Goal: Task Accomplishment & Management: Manage account settings

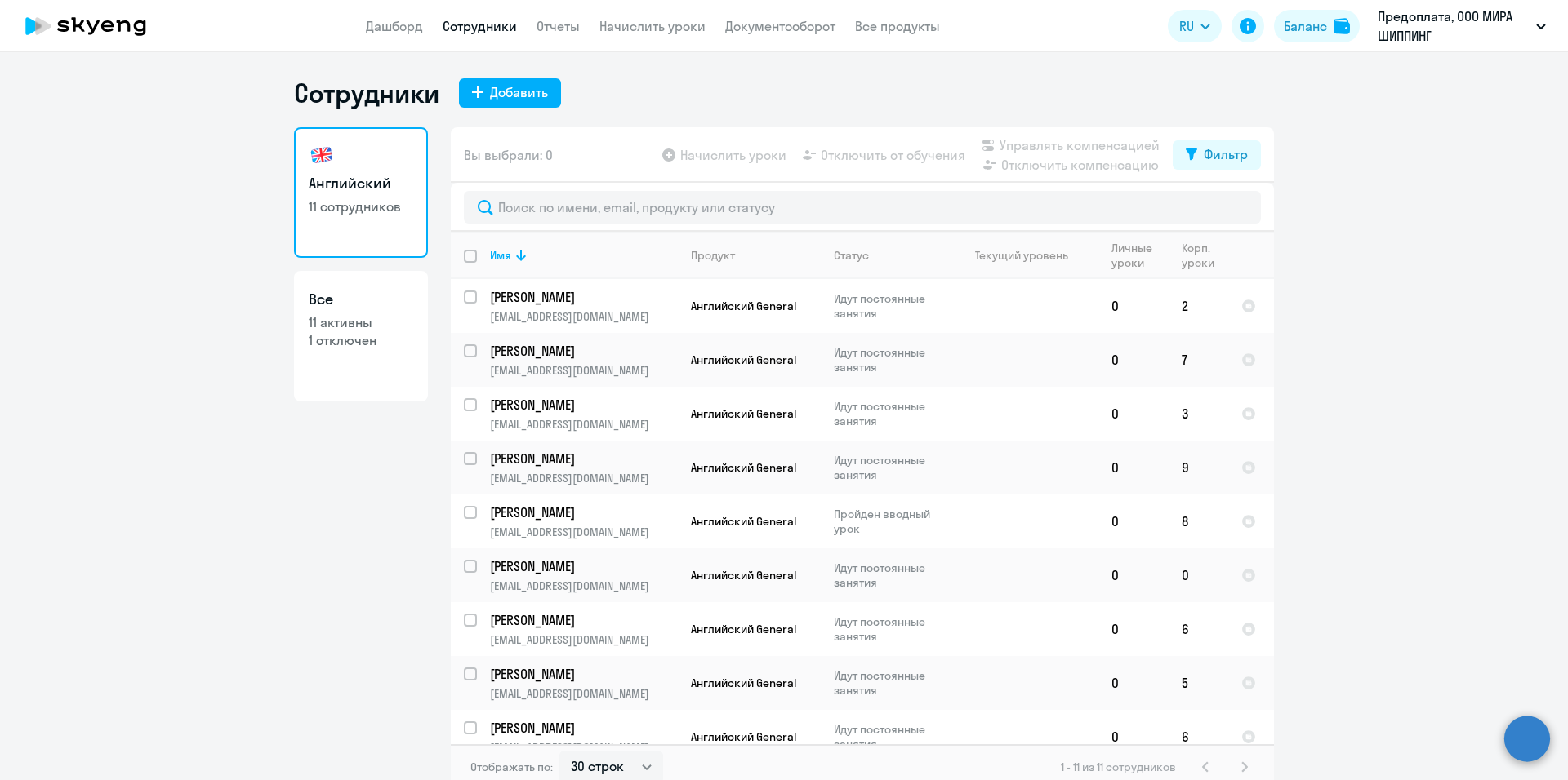
select select "30"
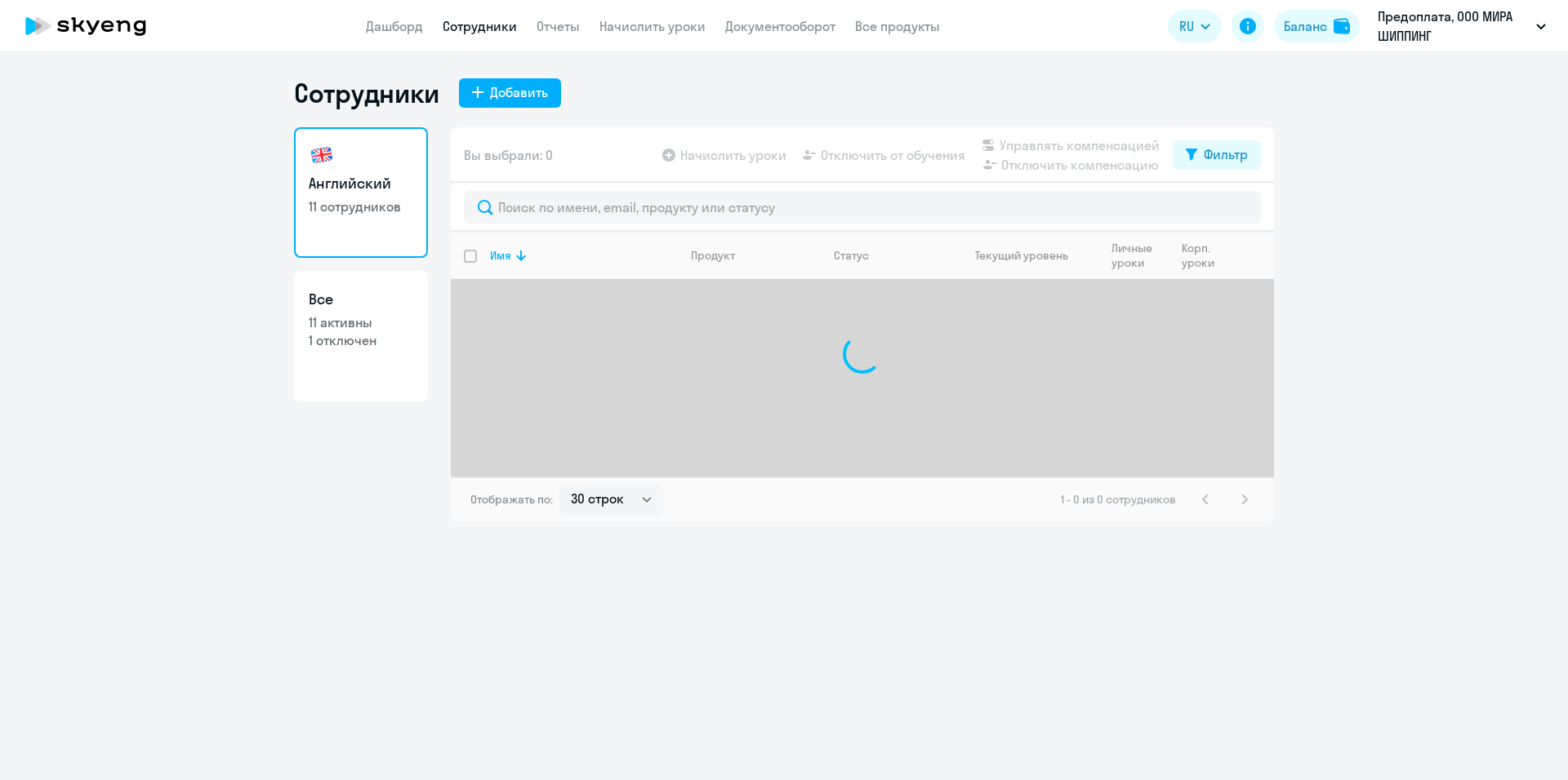
select select "30"
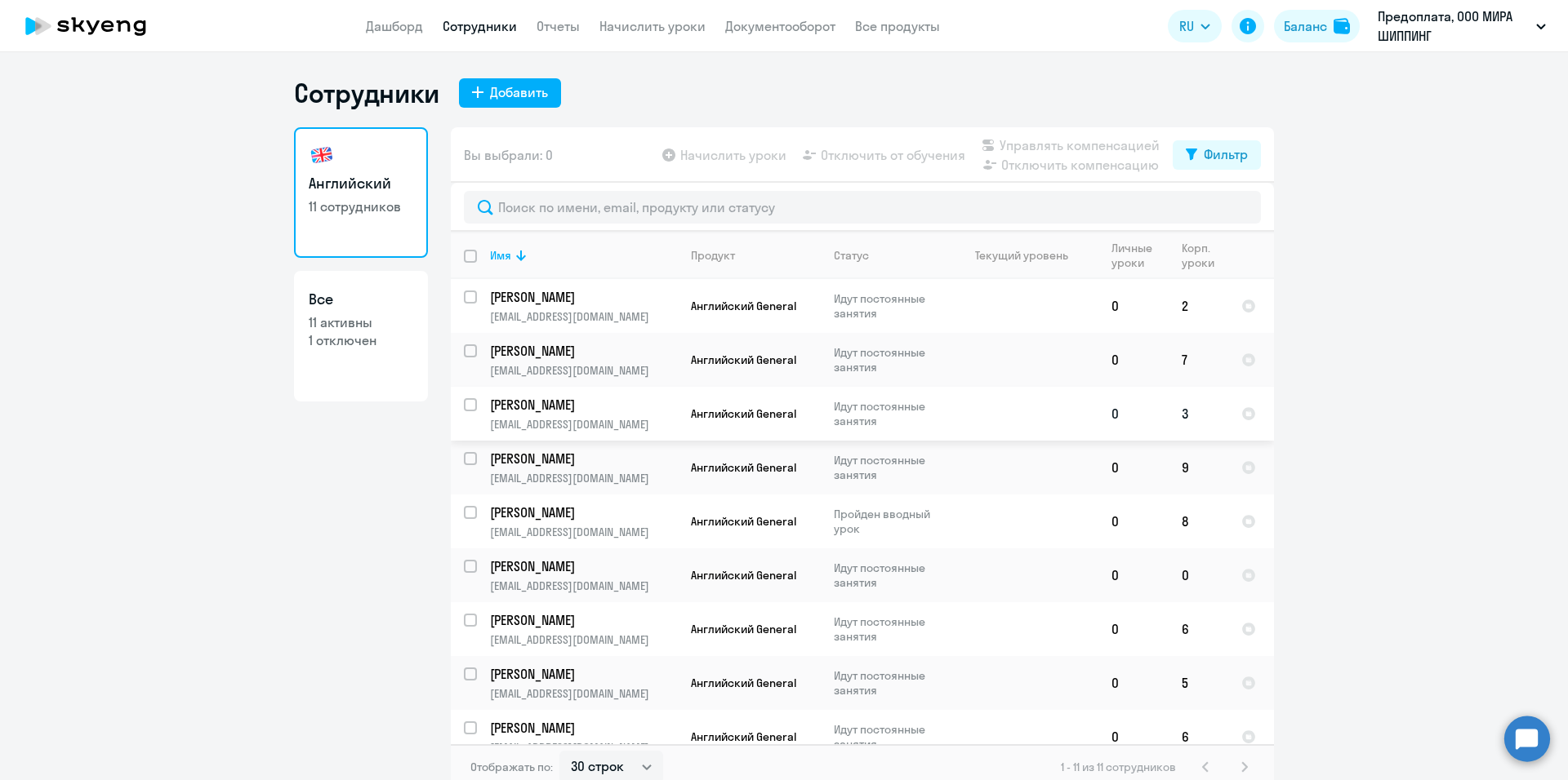
click at [464, 409] on input "select row 42358087" at bounding box center [480, 415] width 33 height 33
checkbox input "true"
click at [594, 407] on p "[PERSON_NAME]" at bounding box center [582, 405] width 184 height 18
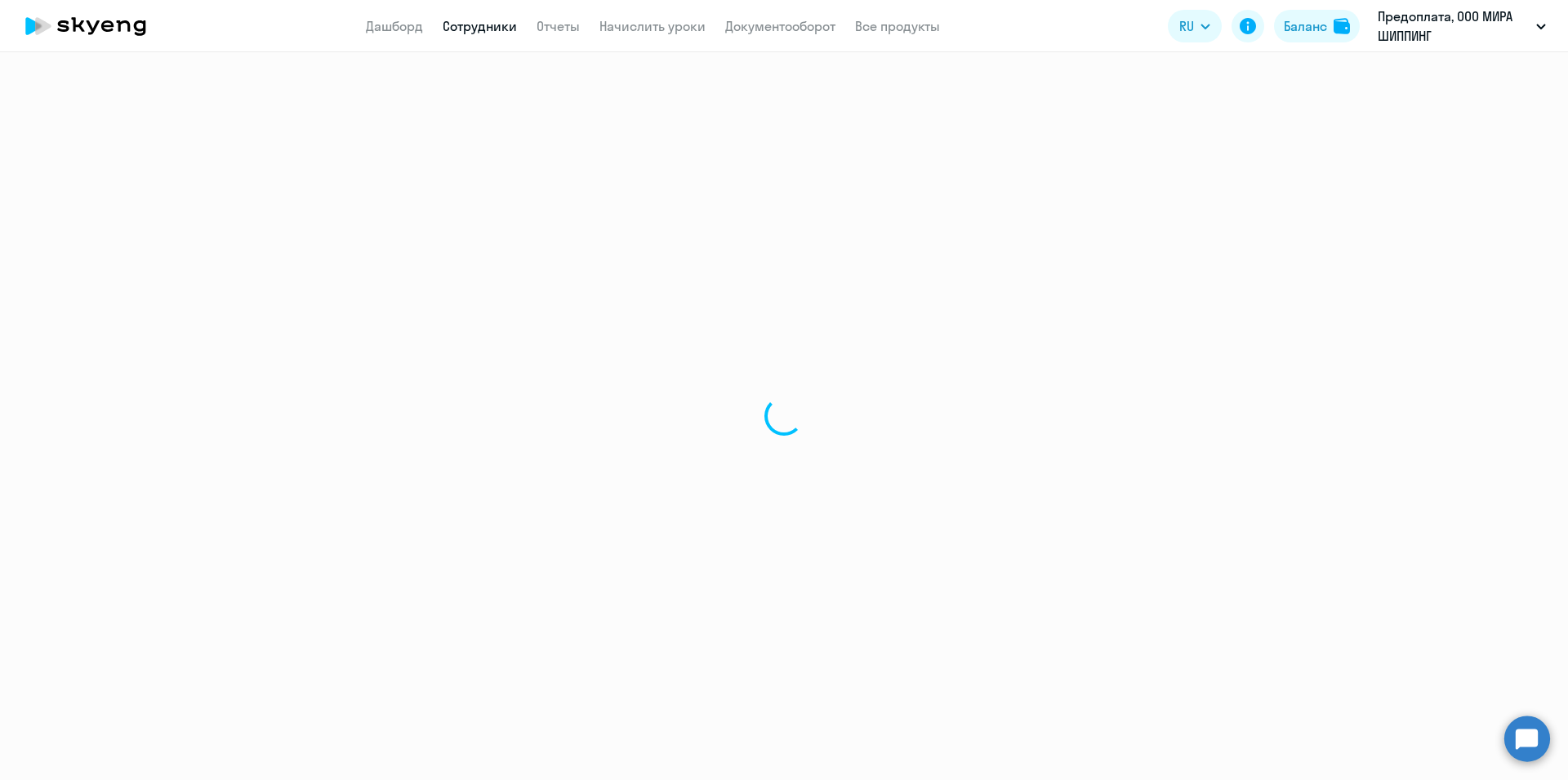
select select "english"
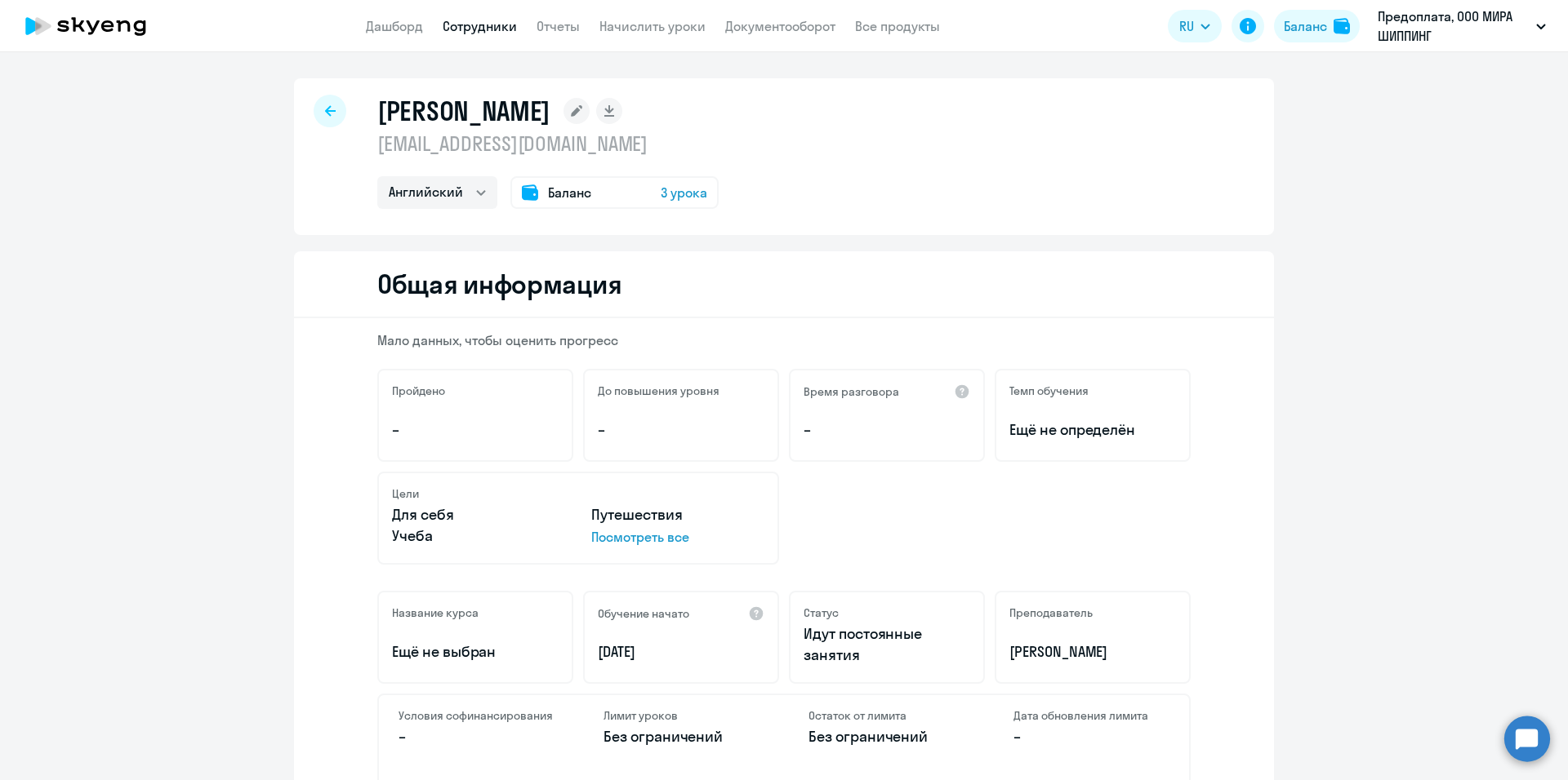
click at [679, 194] on span "3 урока" at bounding box center [684, 192] width 47 height 19
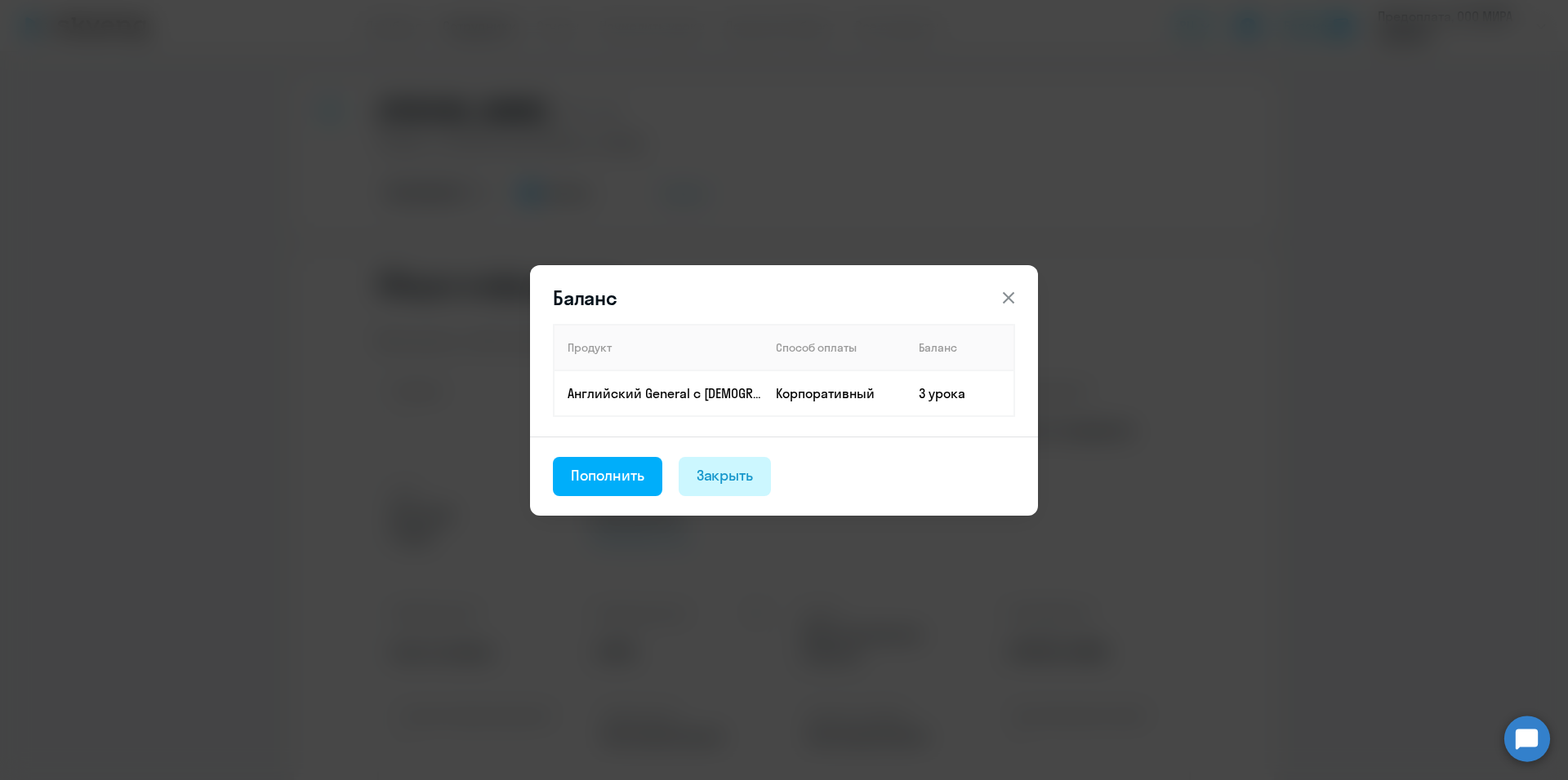
click at [741, 473] on div "Закрыть" at bounding box center [725, 475] width 57 height 21
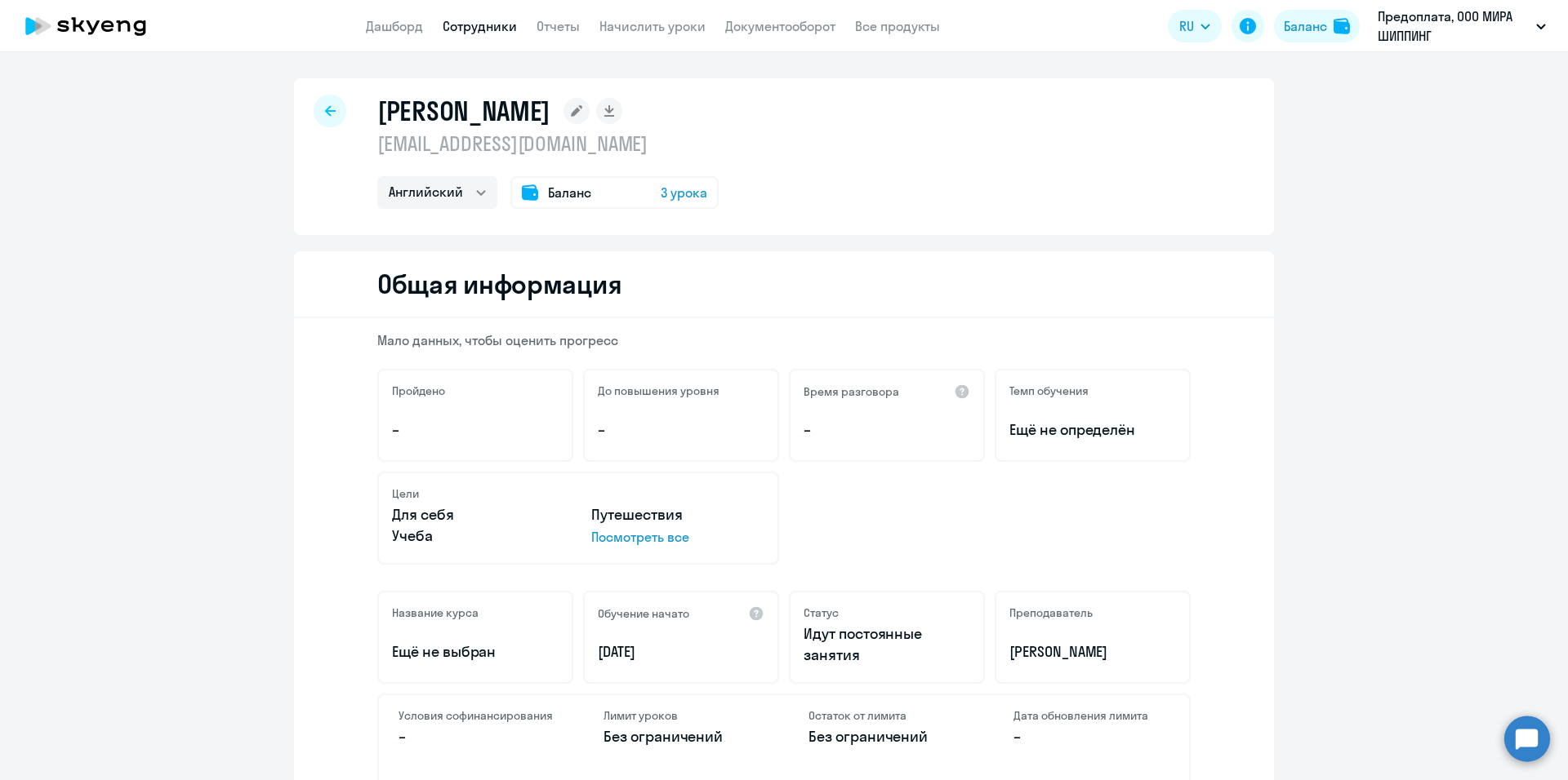
click at [325, 111] on icon at bounding box center [330, 110] width 11 height 11
select select "30"
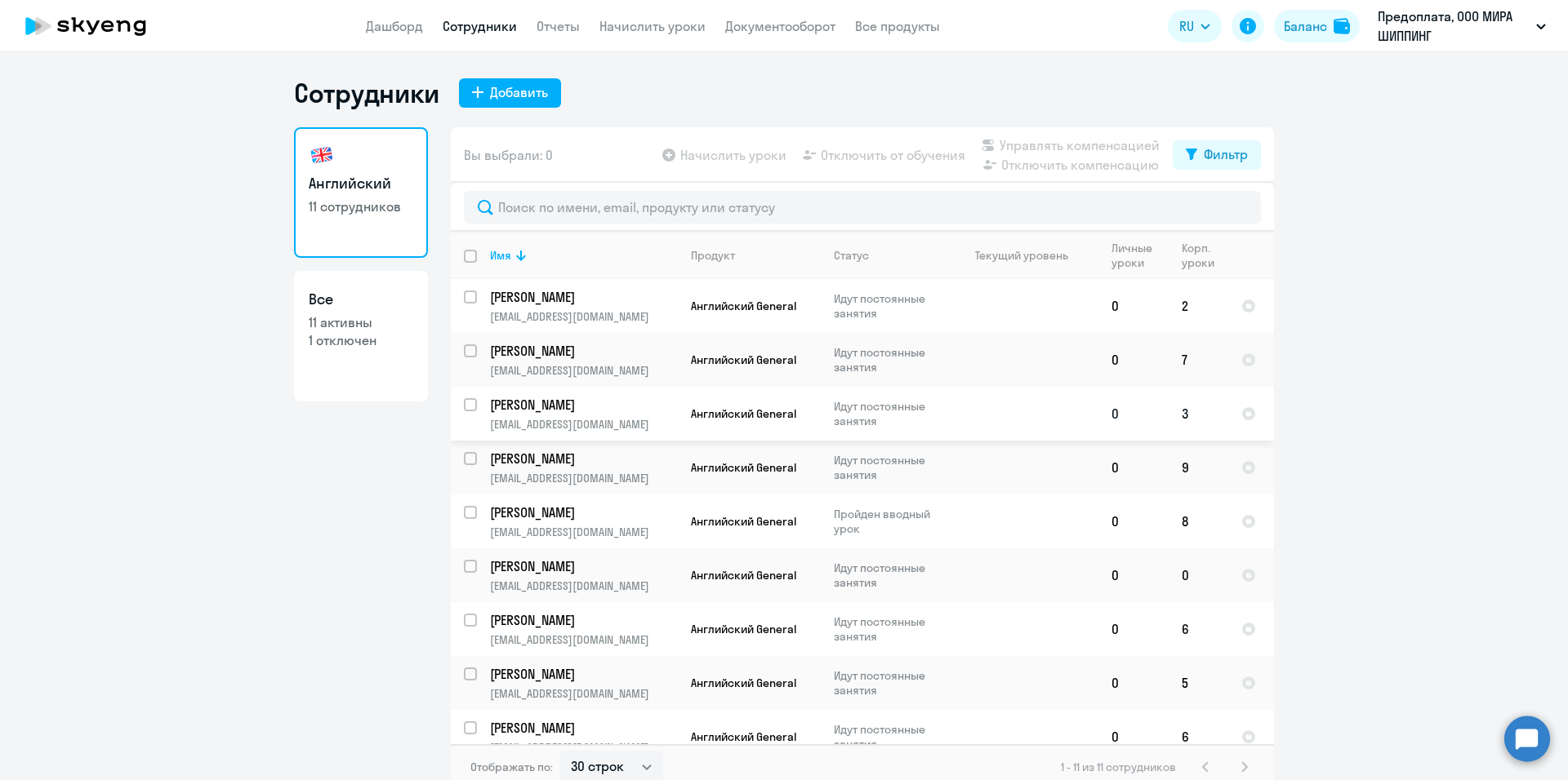
click at [477, 400] on td "Токарев Семен s.tokarev@mira-group.ru" at bounding box center [578, 413] width 201 height 54
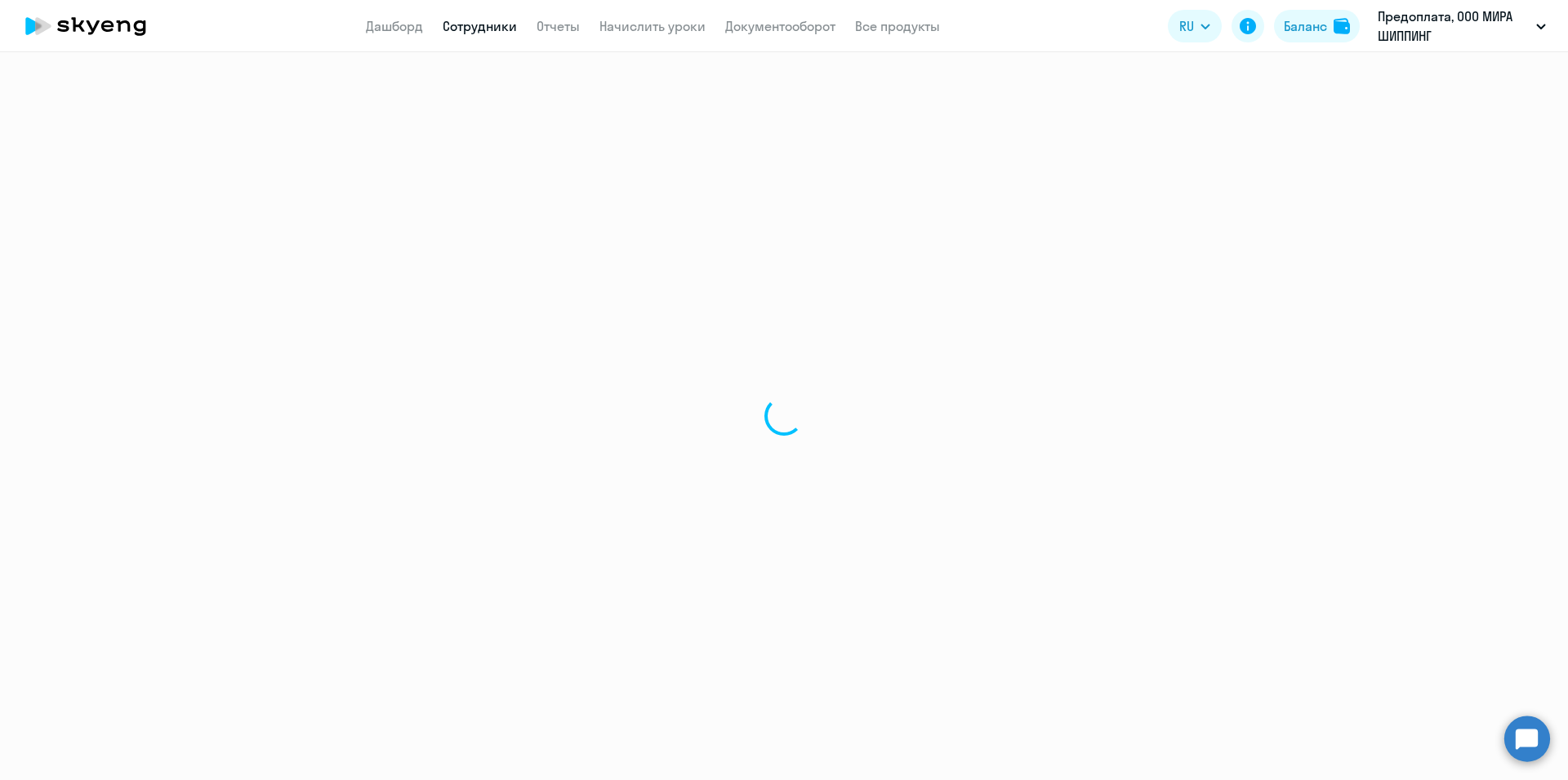
select select "english"
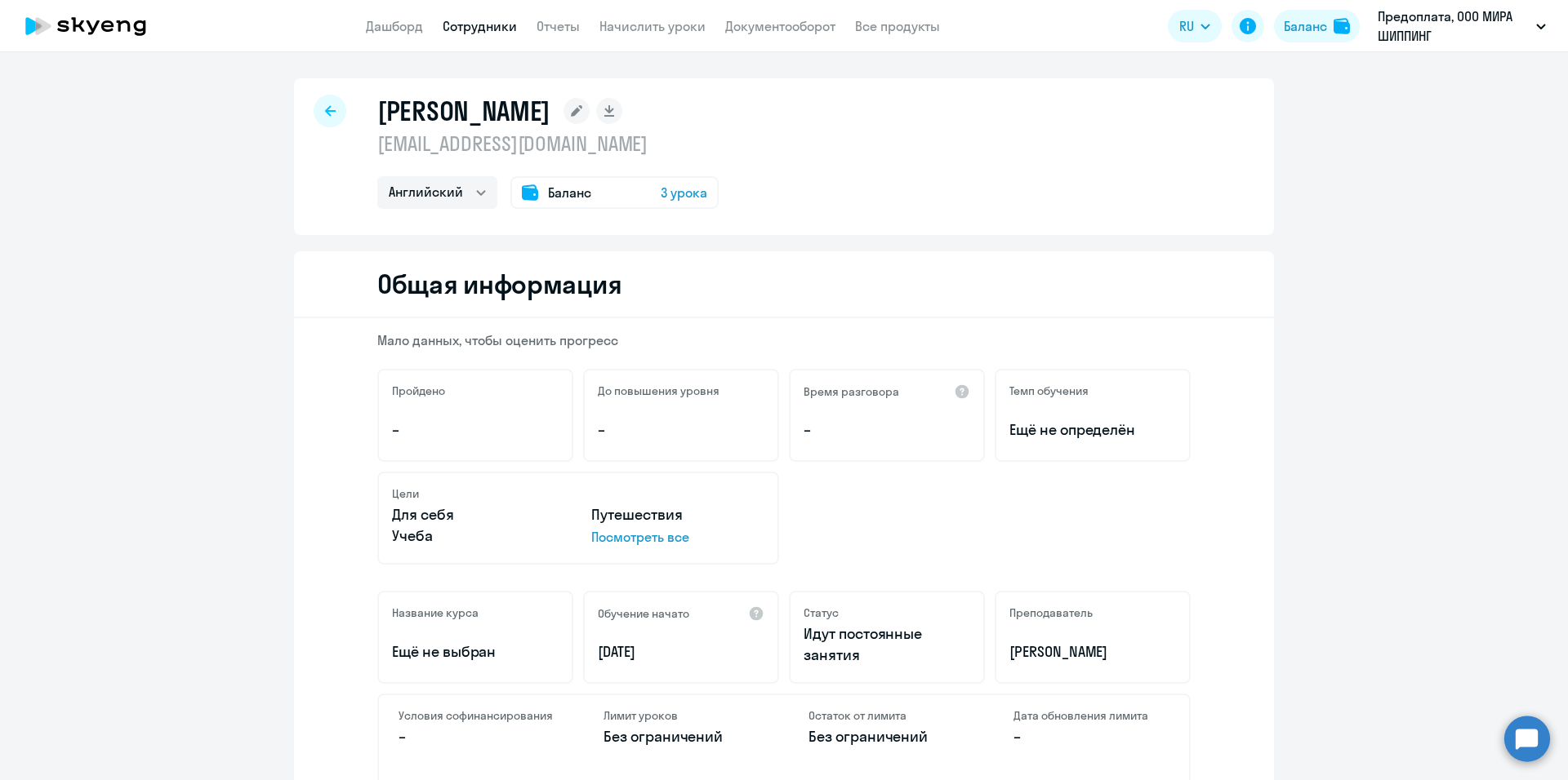
click at [325, 111] on icon at bounding box center [330, 110] width 11 height 11
select select "30"
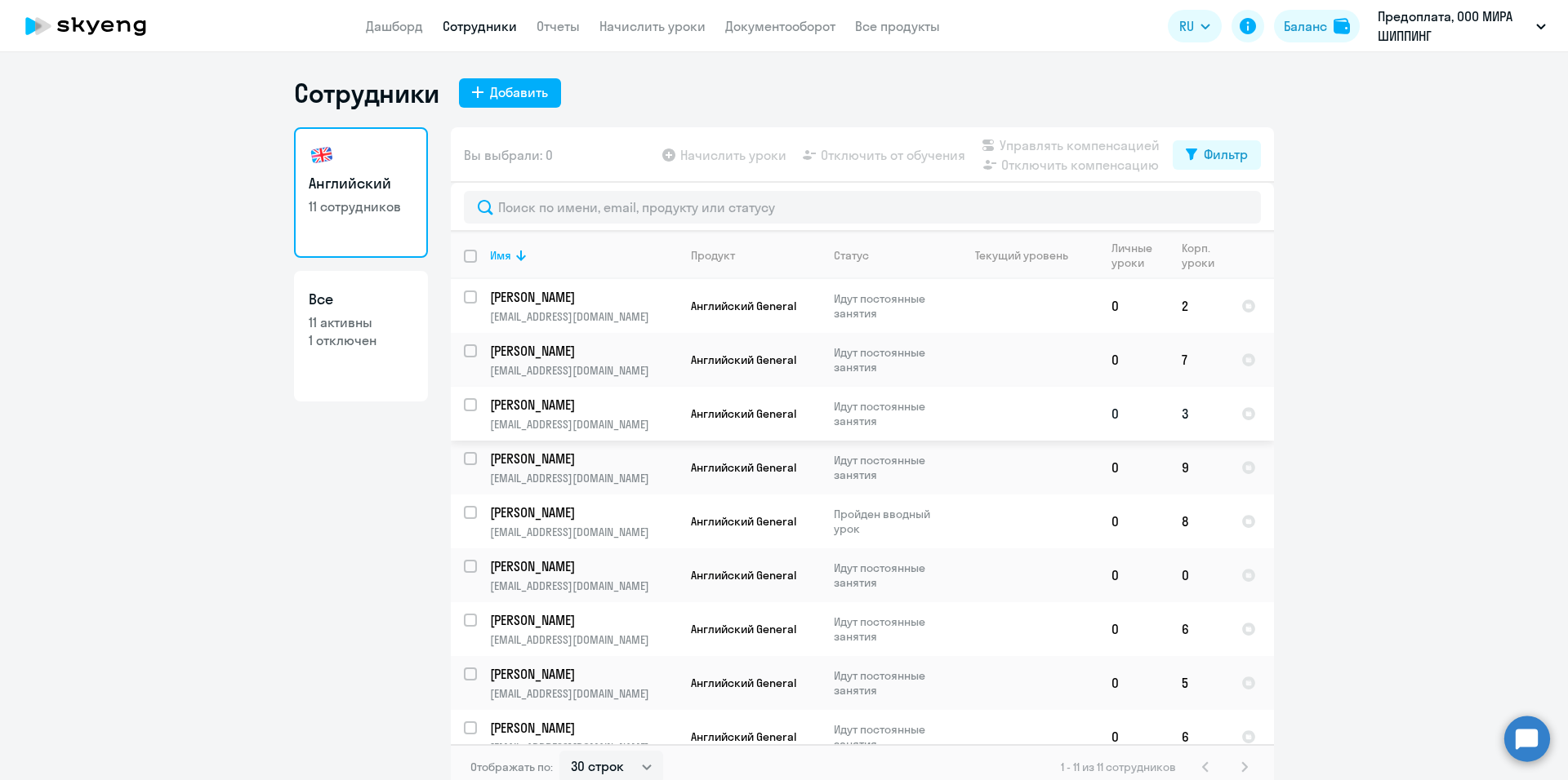
click at [465, 407] on input "select row 42358087" at bounding box center [480, 415] width 33 height 33
checkbox input "true"
click at [871, 154] on span "Отключить от обучения" at bounding box center [893, 154] width 144 height 19
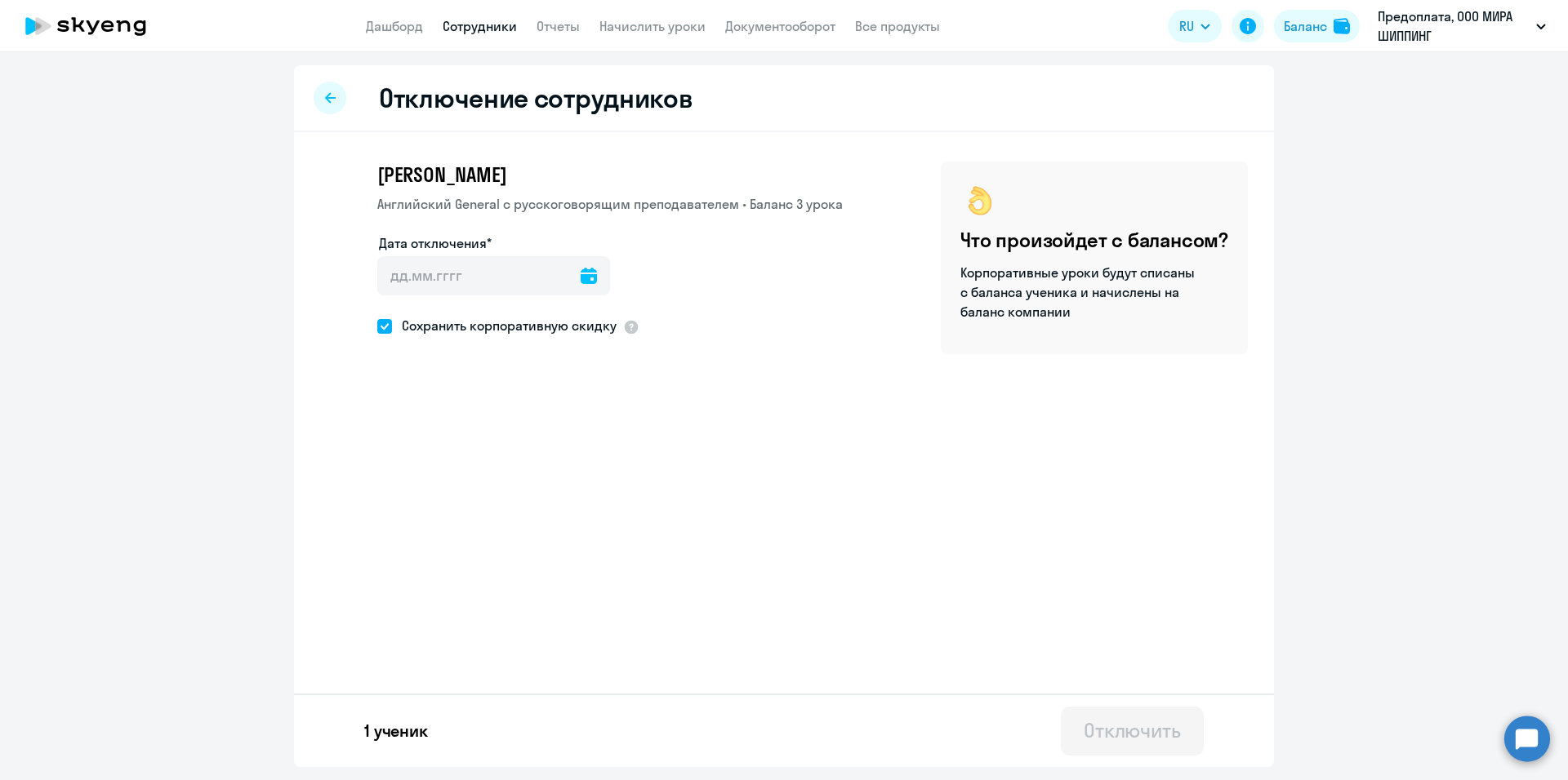
click at [580, 272] on icon at bounding box center [589, 276] width 16 height 16
click at [525, 496] on span "19" at bounding box center [531, 494] width 29 height 29
type input "19.09.2025"
type input "19.9.2025"
click at [1137, 740] on div "Отключить" at bounding box center [1132, 731] width 97 height 26
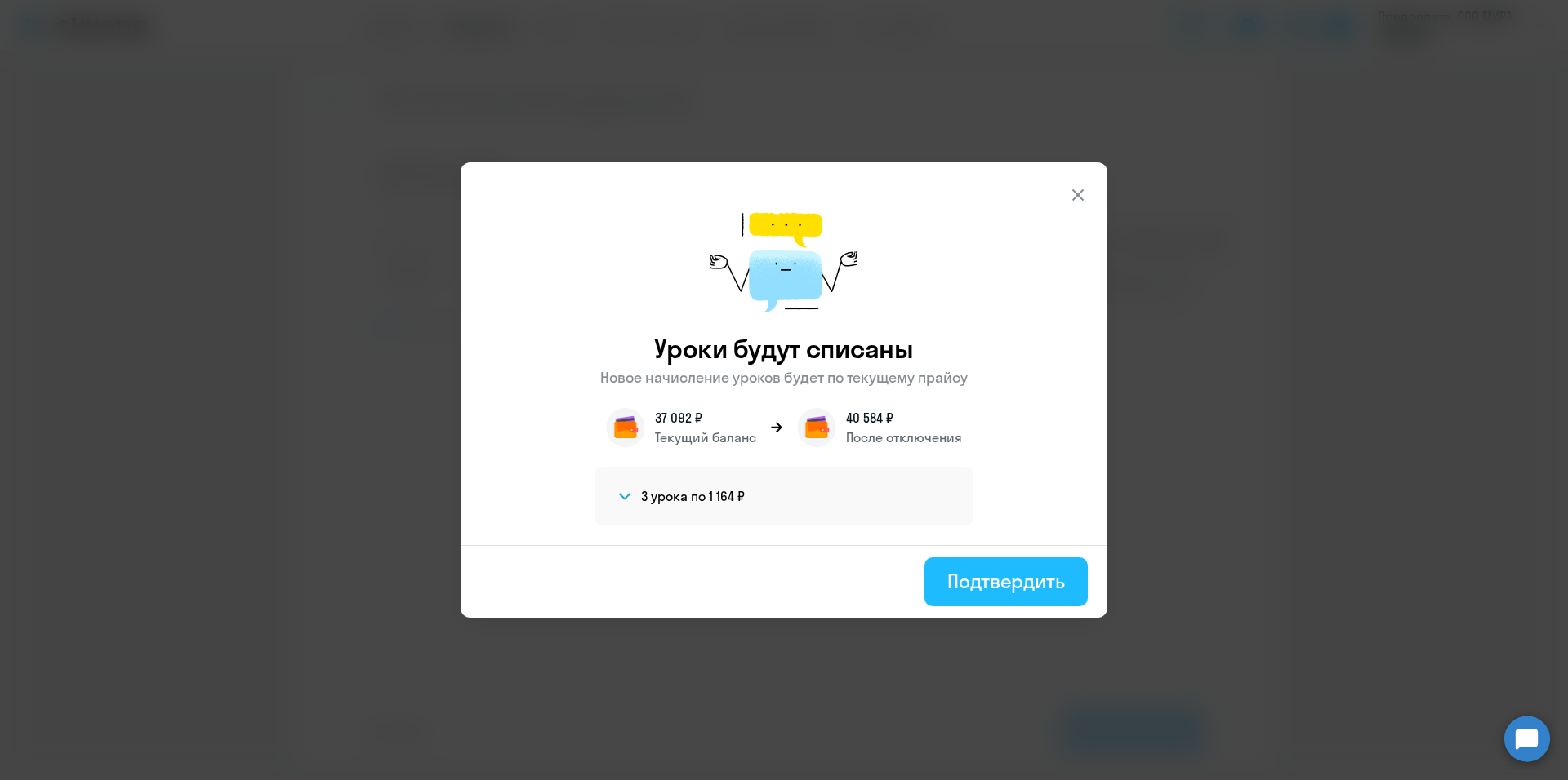
click at [1012, 592] on div "Подтвердить" at bounding box center [1006, 581] width 118 height 26
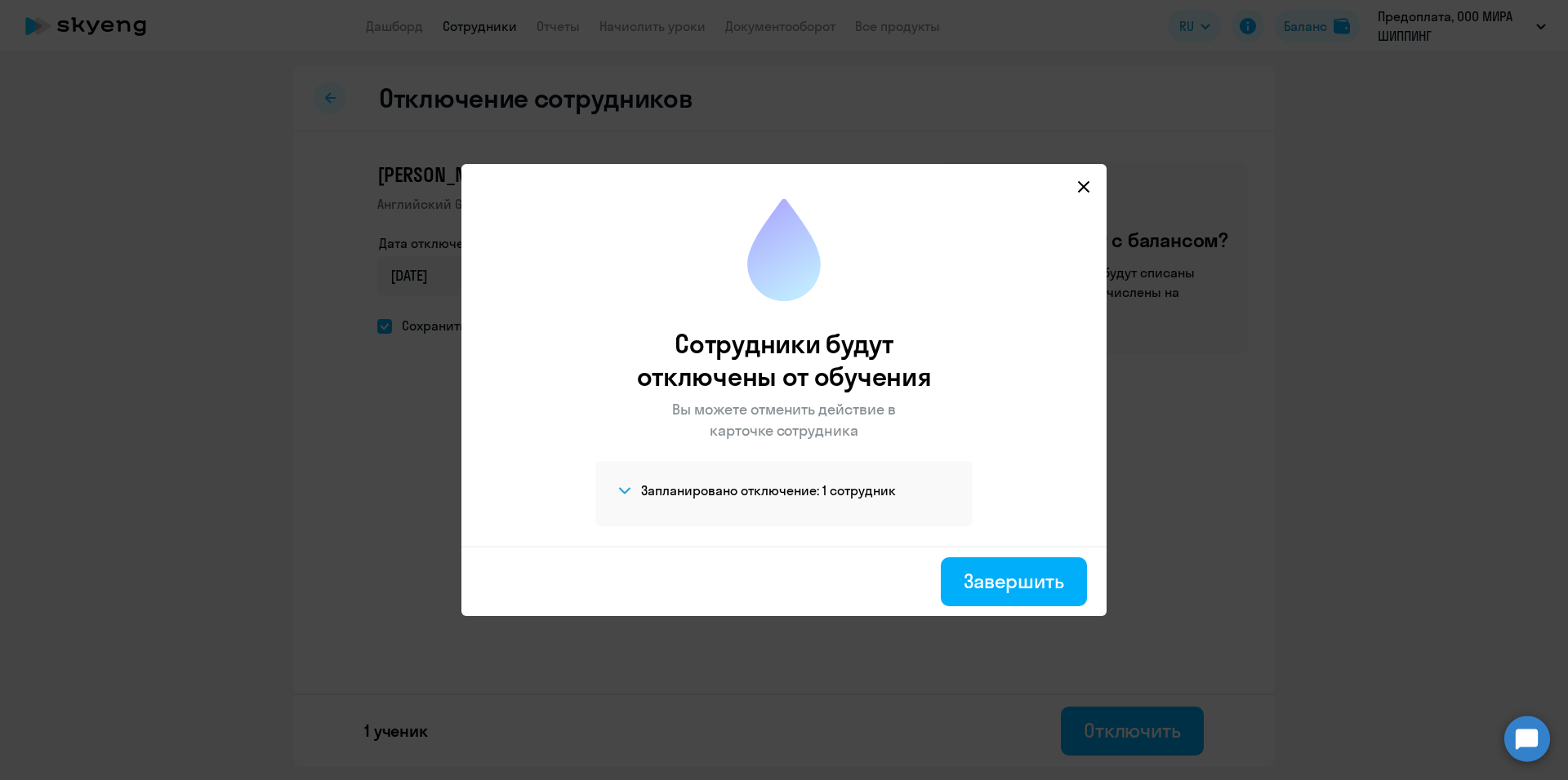
click at [1012, 592] on div "Завершить" at bounding box center [1014, 581] width 100 height 26
select select "30"
